Goal: Information Seeking & Learning: Learn about a topic

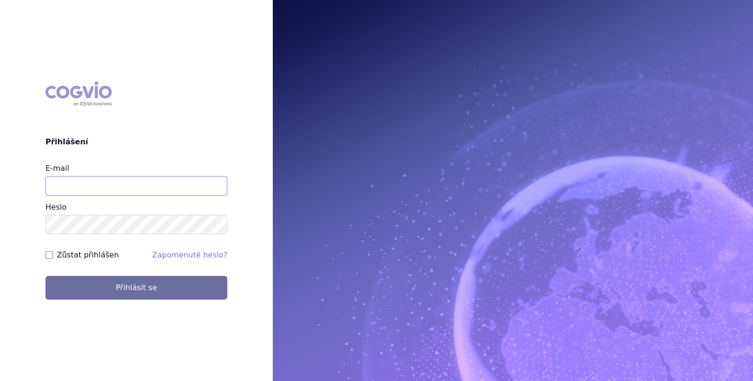
click at [133, 182] on input "E-mail" at bounding box center [136, 186] width 182 height 20
type input "martin.brunclik@sanofi.com"
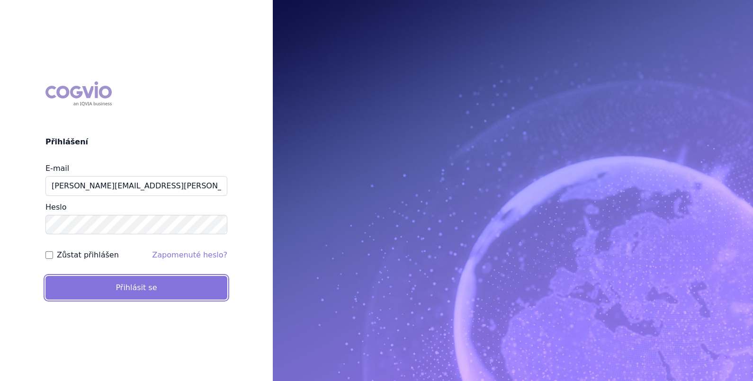
click at [102, 286] on button "Přihlásit se" at bounding box center [136, 288] width 182 height 24
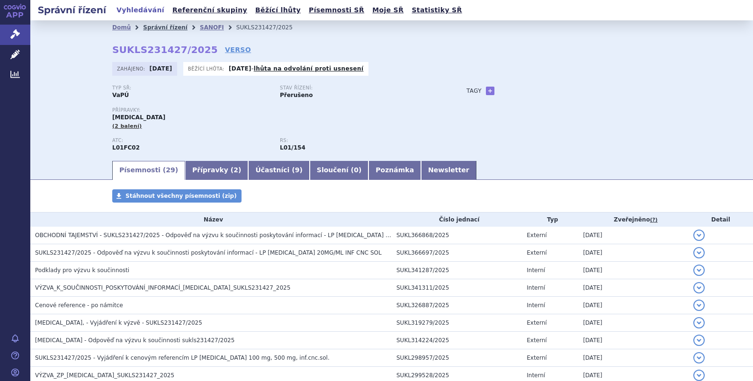
click at [154, 27] on link "Správní řízení" at bounding box center [165, 27] width 45 height 7
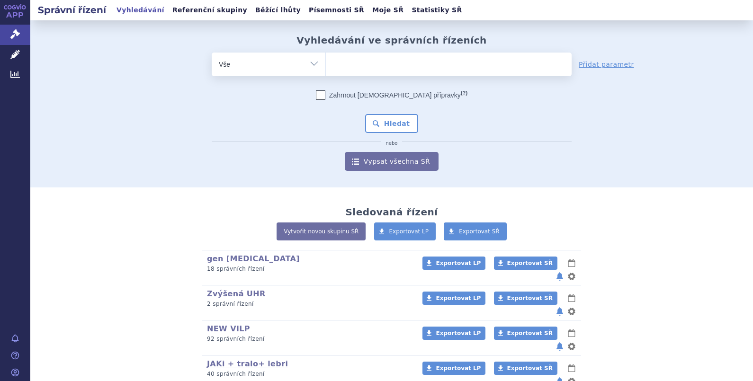
scroll to position [166, 0]
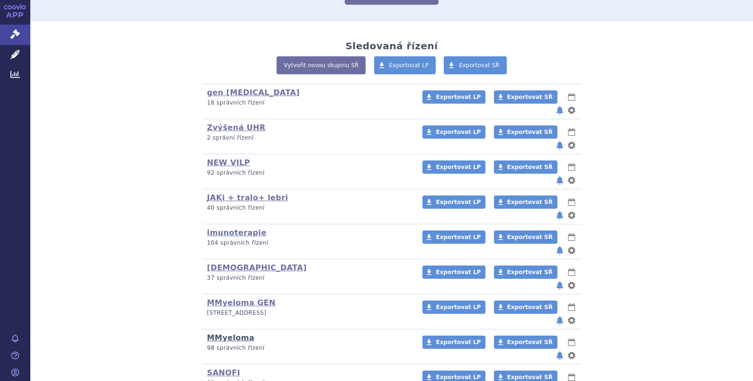
click at [234, 333] on link "MMyeloma" at bounding box center [230, 337] width 47 height 9
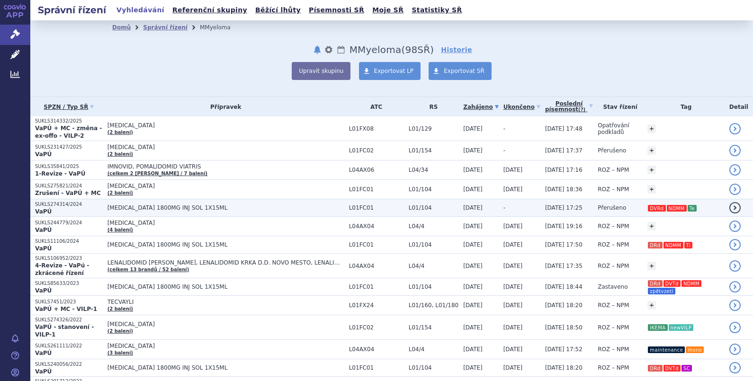
click at [176, 205] on span "[MEDICAL_DATA] 1800MG INJ SOL 1X15ML" at bounding box center [226, 208] width 237 height 7
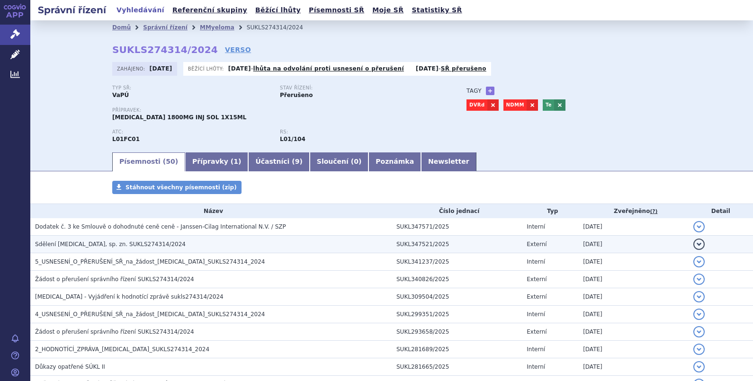
click at [108, 243] on span "Sdělení [MEDICAL_DATA], sp. zn. SUKLS274314/2024" at bounding box center [110, 244] width 151 height 7
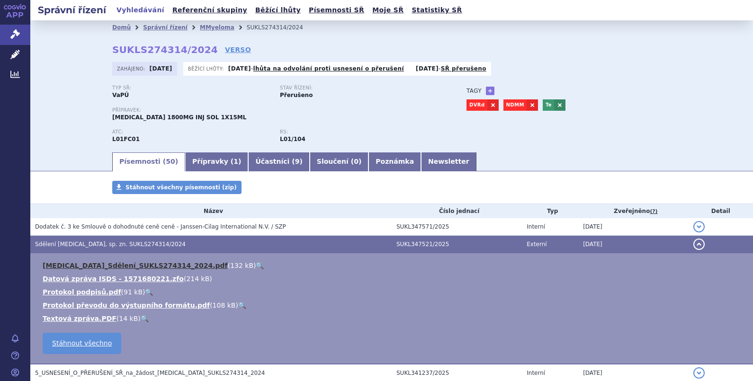
click at [103, 264] on link "[MEDICAL_DATA]_Sdělení_SUKLS274314_2024.pdf" at bounding box center [135, 266] width 185 height 8
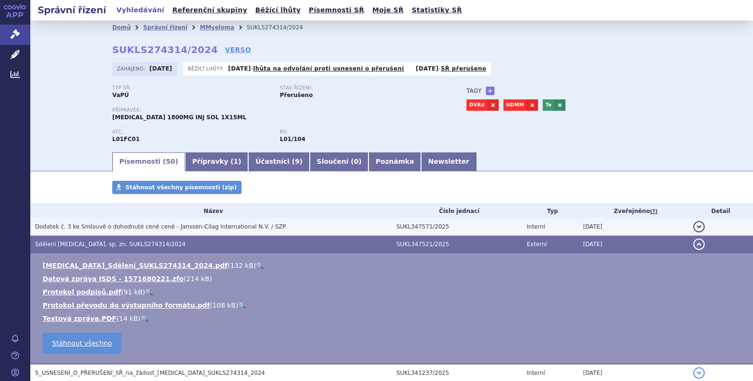
click at [170, 225] on h3 "Dodatek č. 3 ke Smlouvě o dohodnuté ceně ceně - Janssen-Cilag International N.V…" at bounding box center [213, 226] width 357 height 9
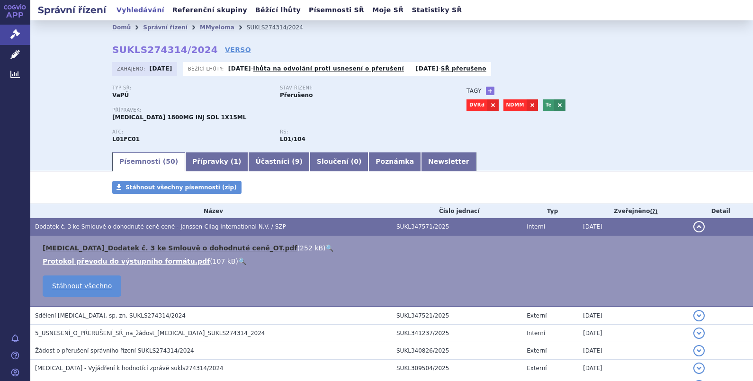
click at [117, 246] on link "[MEDICAL_DATA]_Dodatek č. 3 ke Smlouvě o dohodnuté ceně_OT.pdf" at bounding box center [170, 248] width 255 height 8
